Goal: Transaction & Acquisition: Book appointment/travel/reservation

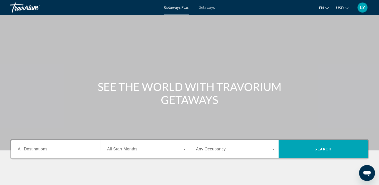
click at [30, 147] on span "All Destinations" at bounding box center [33, 149] width 30 height 4
click at [30, 147] on input "Destination All Destinations" at bounding box center [57, 149] width 79 height 6
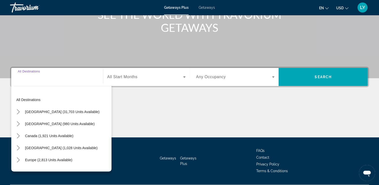
scroll to position [86, 0]
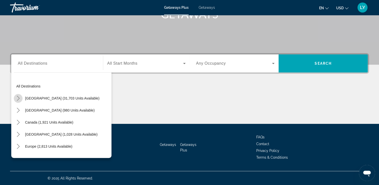
click at [19, 99] on icon "Toggle United States (31,703 units available) submenu" at bounding box center [18, 98] width 5 height 5
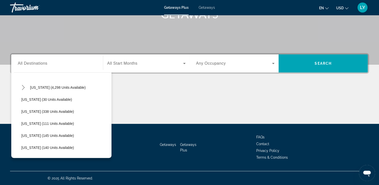
scroll to position [74, 0]
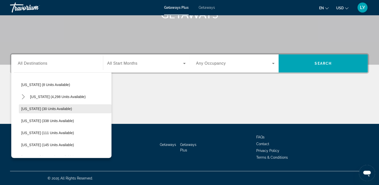
click at [43, 107] on span "[US_STATE] (30 units available)" at bounding box center [46, 109] width 51 height 4
type input "**********"
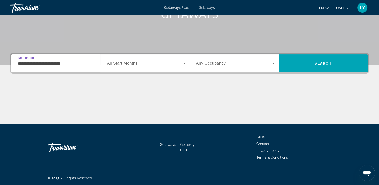
click at [131, 65] on span "All Start Months" at bounding box center [122, 63] width 30 height 4
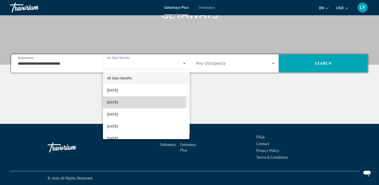
click at [118, 100] on span "[DATE]" at bounding box center [112, 102] width 11 height 6
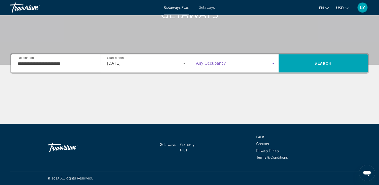
click at [248, 64] on span "Search widget" at bounding box center [234, 63] width 76 height 6
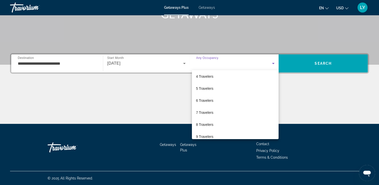
scroll to position [41, 0]
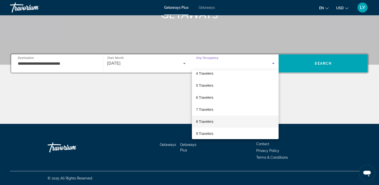
click at [209, 118] on mat-option "8 Travelers" at bounding box center [235, 121] width 87 height 12
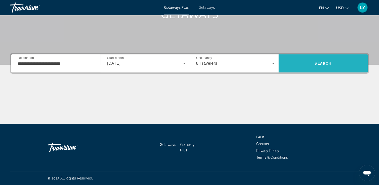
click at [331, 66] on span "Search" at bounding box center [322, 63] width 89 height 12
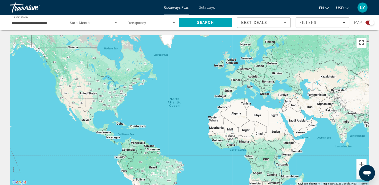
click at [98, 26] on div "Search widget" at bounding box center [93, 23] width 47 height 14
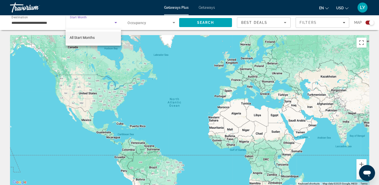
click at [48, 24] on div at bounding box center [189, 92] width 379 height 185
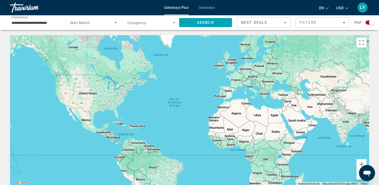
click at [212, 9] on span "Getaways" at bounding box center [207, 8] width 16 height 4
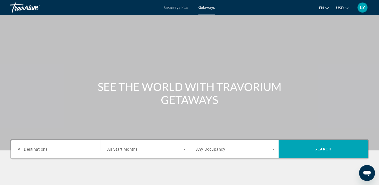
click at [39, 149] on span "All Destinations" at bounding box center [33, 149] width 30 height 5
click at [39, 149] on input "Destination All Destinations" at bounding box center [57, 149] width 79 height 6
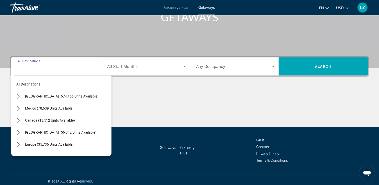
scroll to position [86, 0]
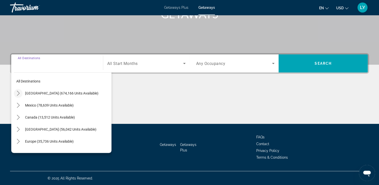
click at [19, 93] on icon "Toggle United States (674,166 units available) submenu" at bounding box center [18, 93] width 3 height 5
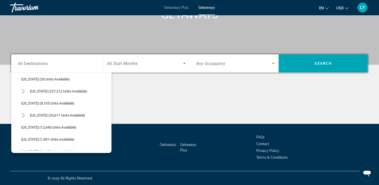
scroll to position [82, 0]
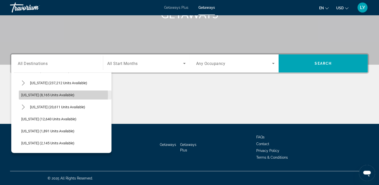
click at [63, 95] on span "[US_STATE] (8,165 units available)" at bounding box center [47, 95] width 53 height 4
type input "**********"
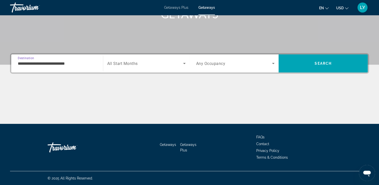
click at [131, 63] on span "All Start Months" at bounding box center [122, 63] width 31 height 5
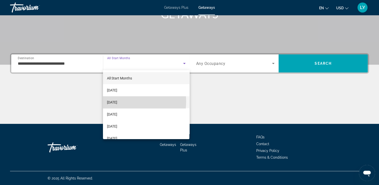
click at [117, 101] on span "[DATE]" at bounding box center [112, 102] width 10 height 6
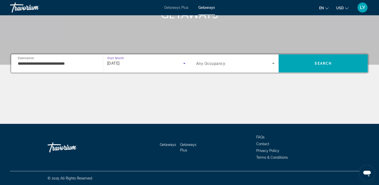
click at [243, 60] on div "Search widget" at bounding box center [235, 63] width 79 height 14
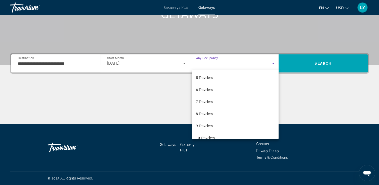
scroll to position [55, 0]
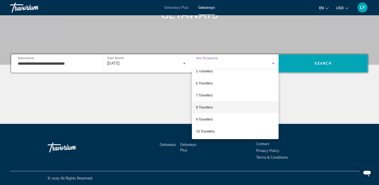
click at [202, 107] on span "8 Travelers" at bounding box center [204, 107] width 17 height 6
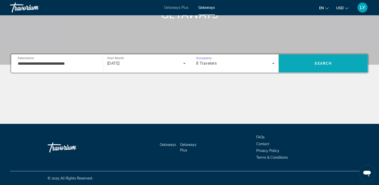
click at [320, 61] on span "Search" at bounding box center [323, 63] width 17 height 4
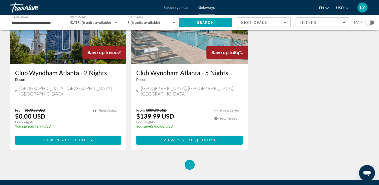
scroll to position [64, 0]
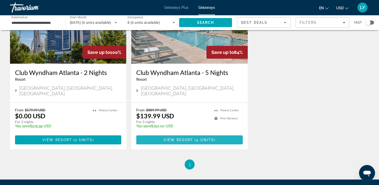
click at [205, 138] on span "4 units" at bounding box center [205, 140] width 18 height 4
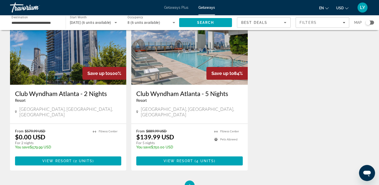
scroll to position [46, 0]
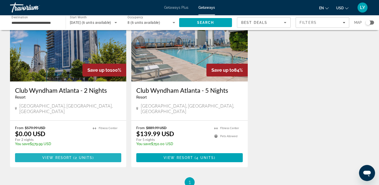
click at [81, 155] on span "Main content" at bounding box center [68, 158] width 106 height 12
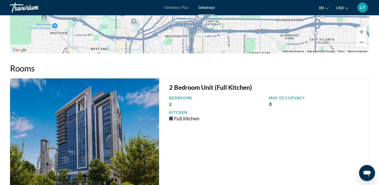
scroll to position [830, 0]
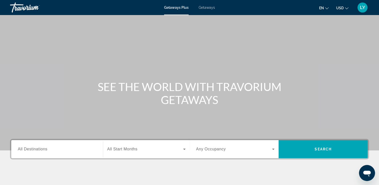
click at [41, 150] on span "All Destinations" at bounding box center [33, 149] width 30 height 4
click at [41, 150] on input "Destination All Destinations" at bounding box center [57, 149] width 79 height 6
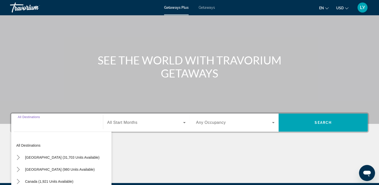
scroll to position [86, 0]
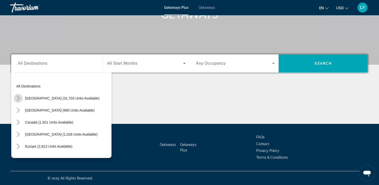
click at [18, 95] on mat-icon "Toggle United States (31,703 units available) submenu" at bounding box center [18, 98] width 9 height 9
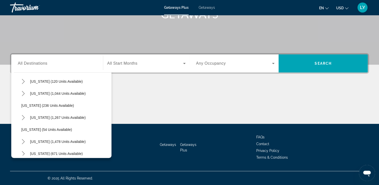
scroll to position [340, 0]
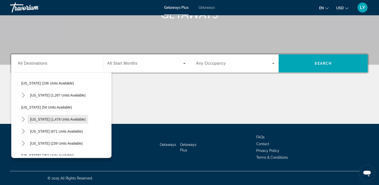
click at [64, 116] on span "Select destination: South Carolina (1,478 units available)" at bounding box center [58, 119] width 61 height 12
type input "**********"
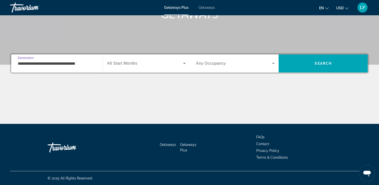
click at [125, 63] on span "All Start Months" at bounding box center [122, 63] width 30 height 4
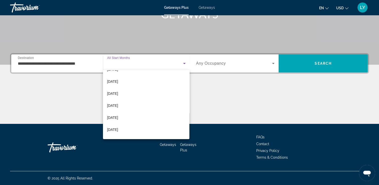
scroll to position [17, 0]
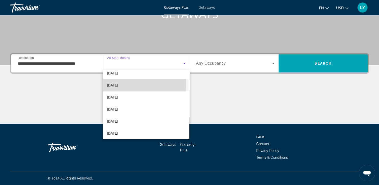
click at [118, 83] on span "[DATE]" at bounding box center [112, 85] width 11 height 6
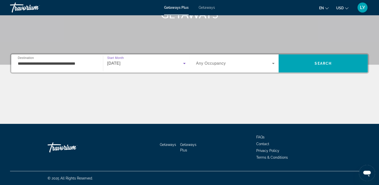
click at [243, 62] on span "Search widget" at bounding box center [234, 63] width 76 height 6
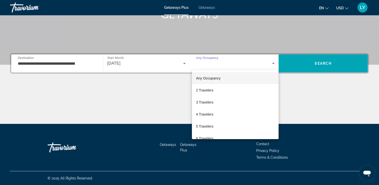
scroll to position [55, 0]
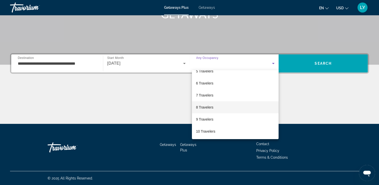
click at [205, 107] on span "8 Travelers" at bounding box center [204, 107] width 17 height 6
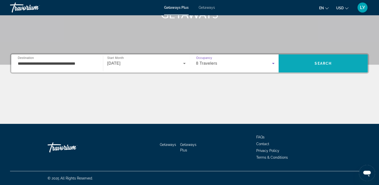
click at [333, 64] on span "Search" at bounding box center [322, 63] width 89 height 12
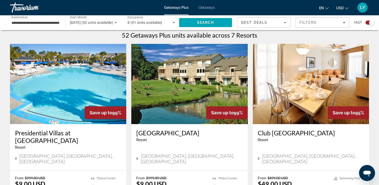
scroll to position [162, 0]
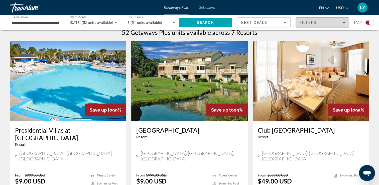
click at [314, 26] on span "Filters" at bounding box center [322, 23] width 53 height 12
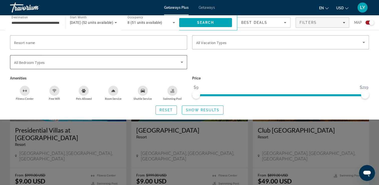
click at [137, 61] on span "Search widget" at bounding box center [97, 62] width 167 height 6
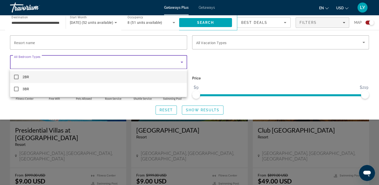
click at [238, 64] on div at bounding box center [189, 92] width 379 height 185
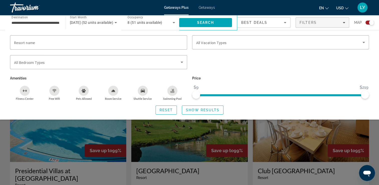
scroll to position [119, 0]
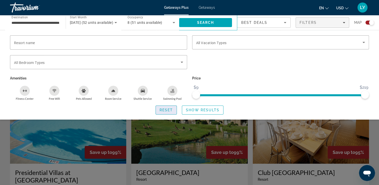
click at [168, 113] on span "Search widget" at bounding box center [166, 110] width 21 height 12
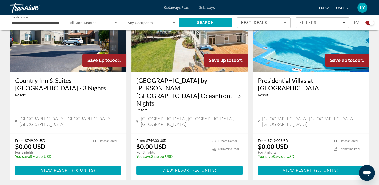
scroll to position [232, 0]
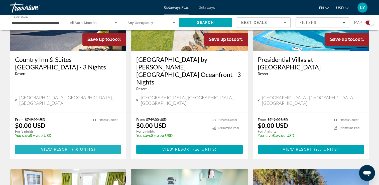
click at [104, 143] on span "Main content" at bounding box center [68, 149] width 106 height 12
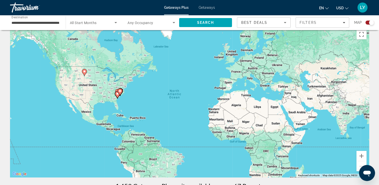
scroll to position [16, 0]
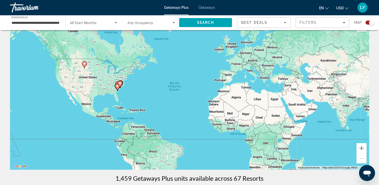
click at [143, 22] on span "Any Occupancy" at bounding box center [140, 23] width 26 height 4
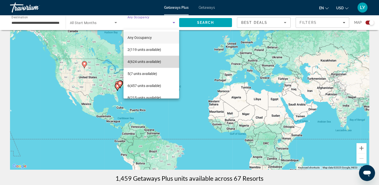
click at [154, 64] on span "4 (624 units available)" at bounding box center [144, 62] width 34 height 6
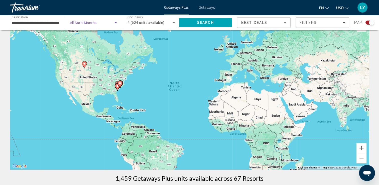
click at [99, 23] on span "Search widget" at bounding box center [92, 23] width 45 height 6
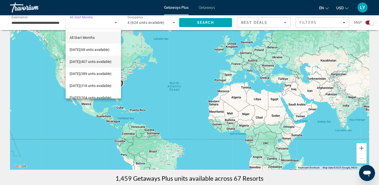
click at [95, 59] on span "November 2025 (407 units available)" at bounding box center [91, 62] width 42 height 6
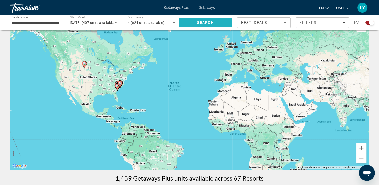
click at [203, 25] on span "Search" at bounding box center [205, 23] width 53 height 12
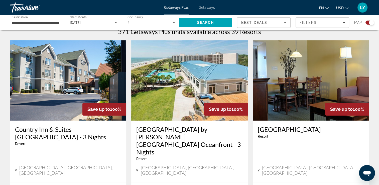
scroll to position [167, 0]
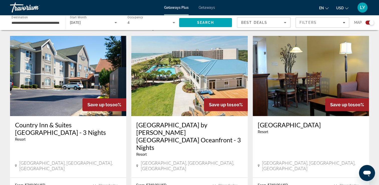
click at [173, 22] on icon "Search widget" at bounding box center [174, 22] width 3 height 1
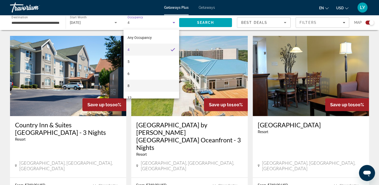
click at [130, 84] on mat-option "8" at bounding box center [151, 86] width 56 height 12
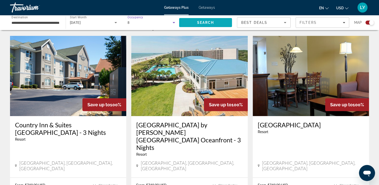
click at [217, 21] on span "Search" at bounding box center [205, 23] width 53 height 12
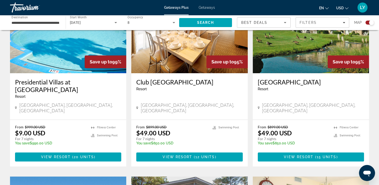
scroll to position [209, 0]
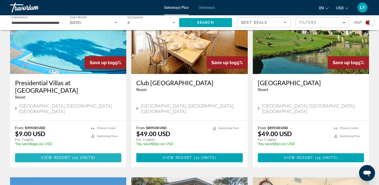
drag, startPoint x: 80, startPoint y: 152, endPoint x: 64, endPoint y: 152, distance: 15.3
click at [64, 156] on span "View Resort" at bounding box center [56, 158] width 30 height 4
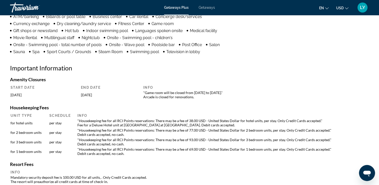
scroll to position [454, 0]
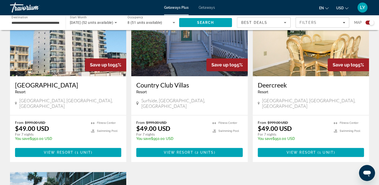
scroll to position [391, 0]
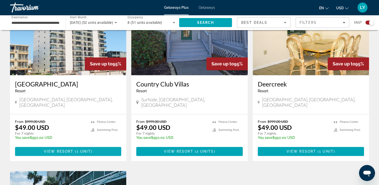
click at [66, 149] on span "View Resort" at bounding box center [59, 151] width 30 height 4
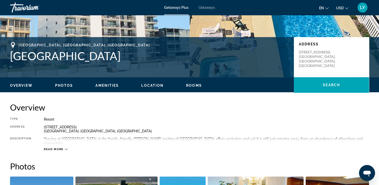
scroll to position [22, 0]
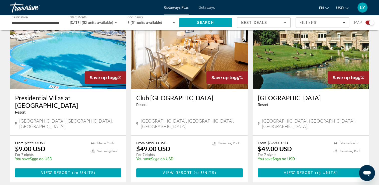
scroll to position [198, 0]
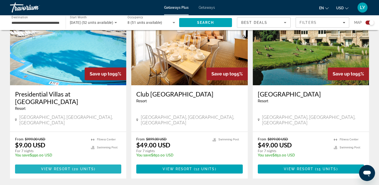
click at [61, 167] on span "View Resort" at bounding box center [56, 169] width 30 height 4
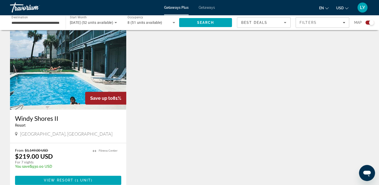
scroll to position [536, 0]
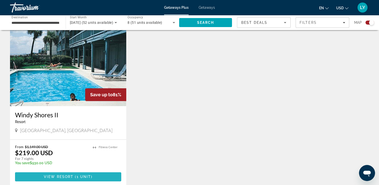
click at [77, 175] on span "1 unit" at bounding box center [83, 177] width 15 height 4
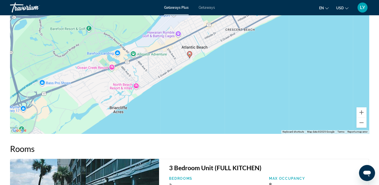
scroll to position [453, 0]
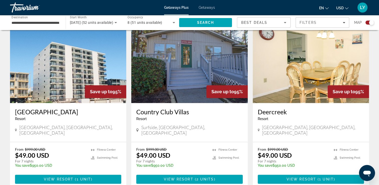
scroll to position [364, 0]
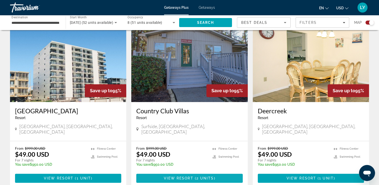
click at [190, 172] on span "Main content" at bounding box center [189, 178] width 106 height 12
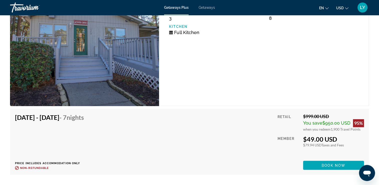
scroll to position [437, 0]
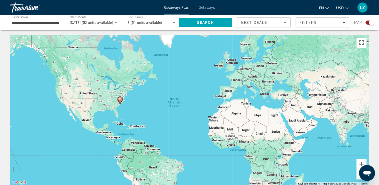
click at [208, 7] on span "Getaways" at bounding box center [207, 8] width 16 height 4
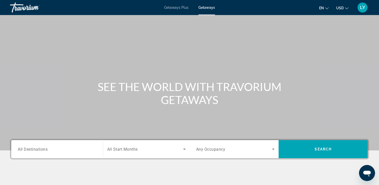
click at [35, 151] on input "Destination All Destinations" at bounding box center [57, 149] width 79 height 6
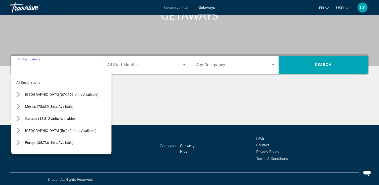
scroll to position [86, 0]
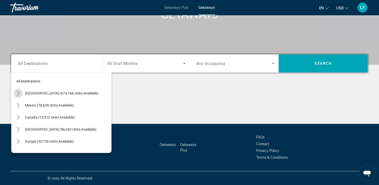
click at [16, 93] on icon "Toggle United States (674,166 units available) submenu" at bounding box center [18, 93] width 5 height 5
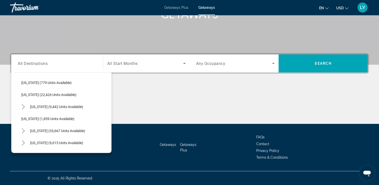
scroll to position [375, 0]
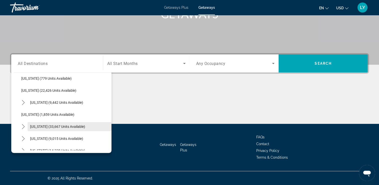
click at [80, 125] on span "[US_STATE] (33,667 units available)" at bounding box center [57, 126] width 55 height 4
type input "**********"
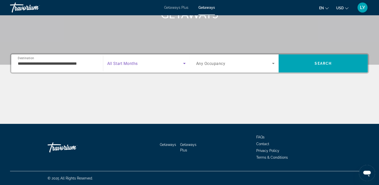
click at [131, 60] on span "Search widget" at bounding box center [145, 63] width 76 height 6
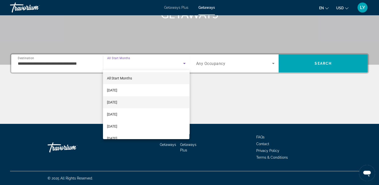
click at [117, 101] on span "[DATE]" at bounding box center [112, 102] width 10 height 6
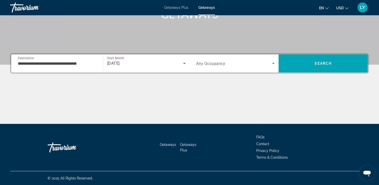
click at [241, 63] on span "Search widget" at bounding box center [234, 63] width 76 height 6
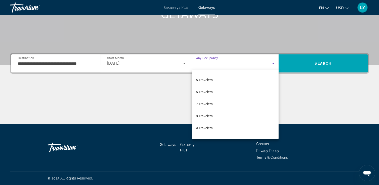
scroll to position [55, 0]
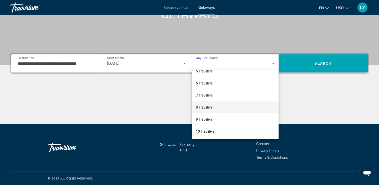
click at [213, 107] on span "8 Travelers" at bounding box center [204, 107] width 17 height 6
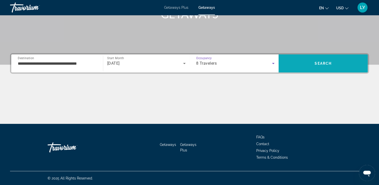
click at [319, 61] on span "Search" at bounding box center [323, 63] width 17 height 4
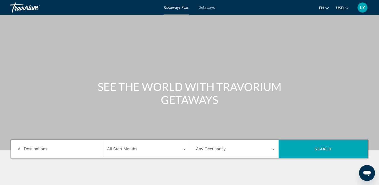
click at [209, 10] on div "Getaways Plus Getaways en English Español Français Italiano Português русский U…" at bounding box center [189, 7] width 379 height 13
click at [207, 8] on span "Getaways" at bounding box center [207, 8] width 16 height 4
click at [34, 146] on div "Destination All Destinations" at bounding box center [57, 149] width 79 height 14
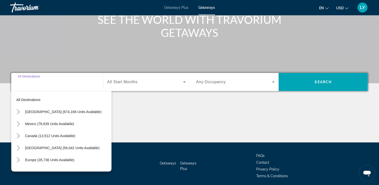
scroll to position [86, 0]
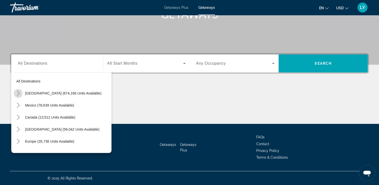
click at [19, 93] on icon "Toggle United States (674,166 units available) submenu" at bounding box center [18, 93] width 5 height 5
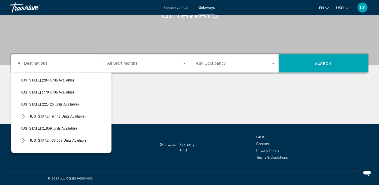
scroll to position [385, 0]
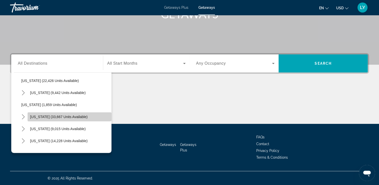
click at [70, 117] on span "[US_STATE] (33,667 units available)" at bounding box center [59, 117] width 58 height 4
type input "**********"
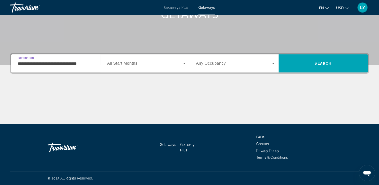
click at [119, 68] on div "Search widget" at bounding box center [146, 63] width 78 height 14
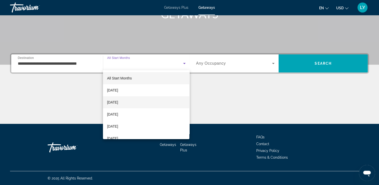
click at [118, 103] on span "[DATE]" at bounding box center [112, 102] width 11 height 6
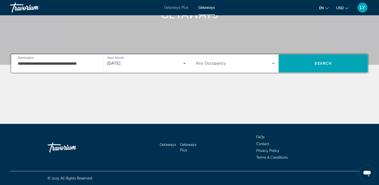
click at [215, 67] on div "Search widget" at bounding box center [235, 63] width 79 height 14
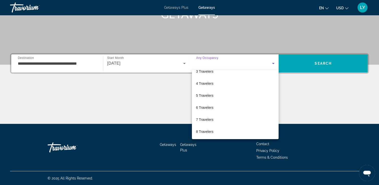
scroll to position [45, 0]
drag, startPoint x: 205, startPoint y: 115, endPoint x: 330, endPoint y: 63, distance: 134.9
click at [330, 63] on div at bounding box center [189, 92] width 379 height 185
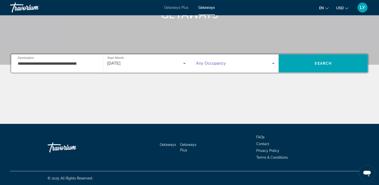
click at [270, 64] on span "Search widget" at bounding box center [234, 63] width 76 height 6
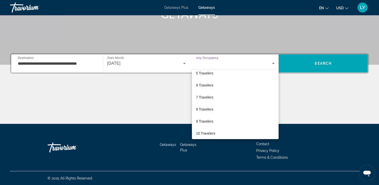
scroll to position [55, 0]
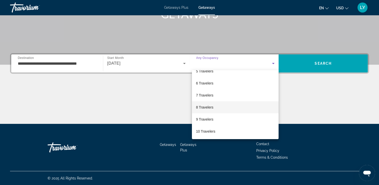
click at [201, 105] on span "8 Travelers" at bounding box center [204, 107] width 17 height 6
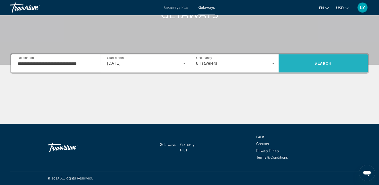
click at [322, 59] on span "Search" at bounding box center [322, 63] width 89 height 12
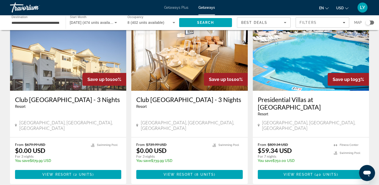
scroll to position [41, 0]
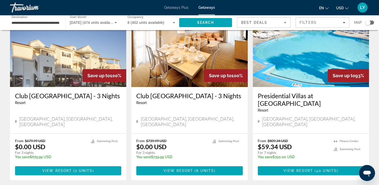
click at [78, 169] on span "2 units" at bounding box center [84, 171] width 18 height 4
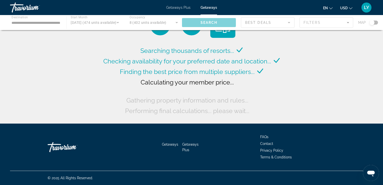
click at [192, 81] on span "Calculating your member price..." at bounding box center [186, 82] width 93 height 8
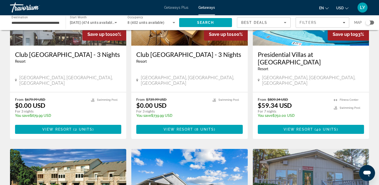
scroll to position [76, 0]
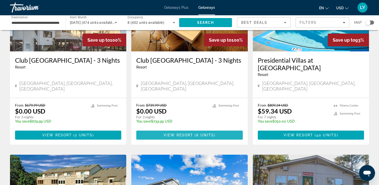
click at [186, 132] on span "Main content" at bounding box center [189, 135] width 106 height 12
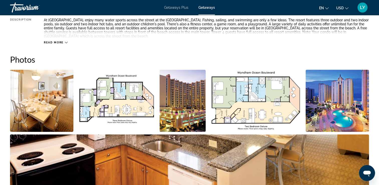
scroll to position [100, 0]
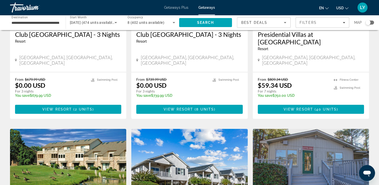
scroll to position [107, 0]
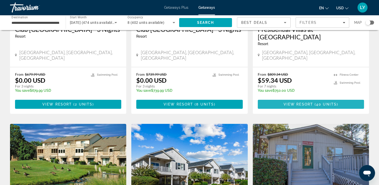
click at [319, 98] on span "Main content" at bounding box center [311, 104] width 106 height 12
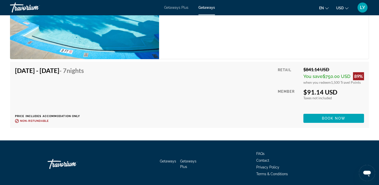
scroll to position [1925, 0]
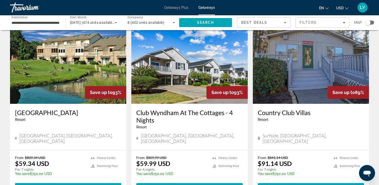
scroll to position [225, 0]
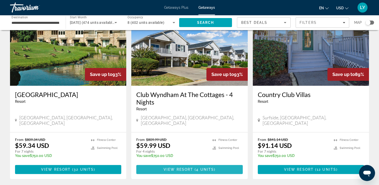
click at [164, 167] on span "View Resort" at bounding box center [179, 169] width 30 height 4
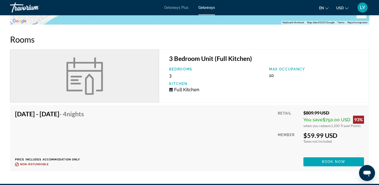
scroll to position [670, 0]
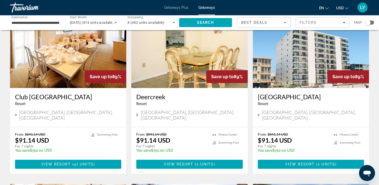
scroll to position [407, 0]
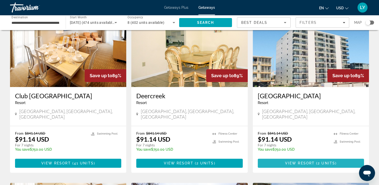
click at [295, 157] on span "Main content" at bounding box center [311, 163] width 106 height 12
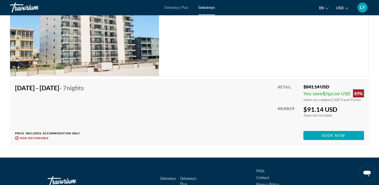
scroll to position [923, 0]
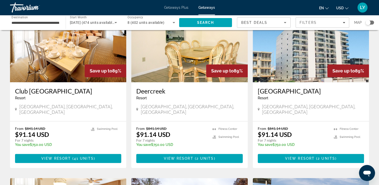
scroll to position [411, 0]
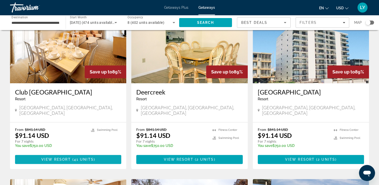
click at [72, 157] on span "( 41 units )" at bounding box center [83, 159] width 24 height 4
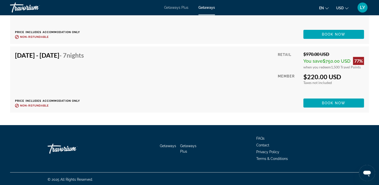
scroll to position [1837, 0]
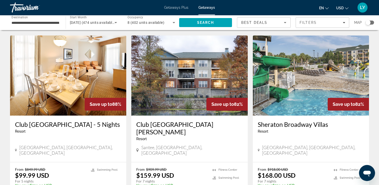
scroll to position [555, 0]
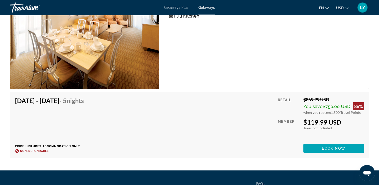
scroll to position [1412, 0]
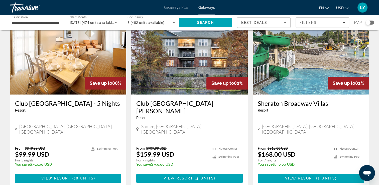
scroll to position [580, 0]
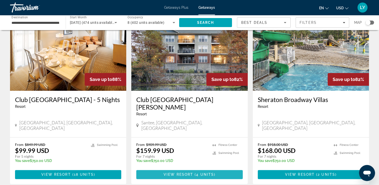
click at [205, 172] on span "4 units" at bounding box center [205, 174] width 18 height 4
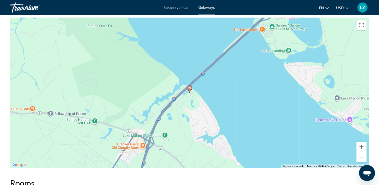
scroll to position [703, 0]
